Goal: Entertainment & Leisure: Consume media (video, audio)

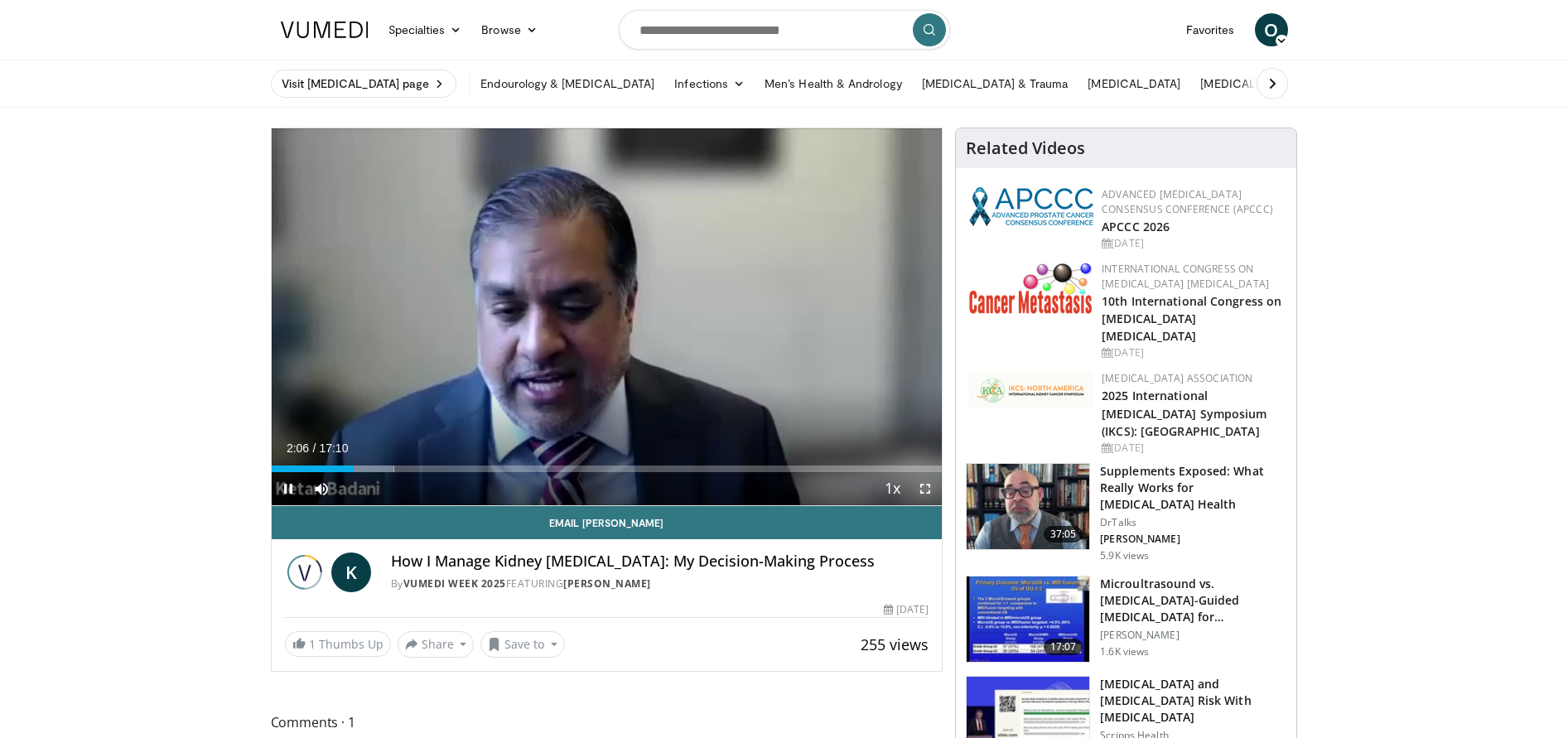
click at [925, 491] on span "Video Player" at bounding box center [925, 488] width 33 height 33
